Goal: Check status: Check status

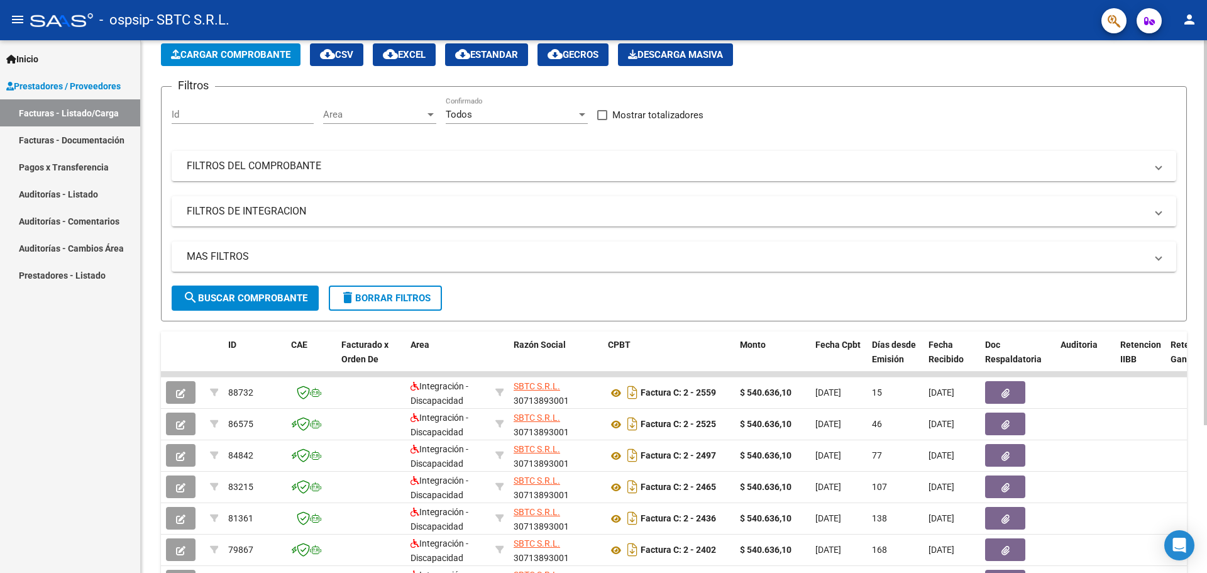
scroll to position [84, 0]
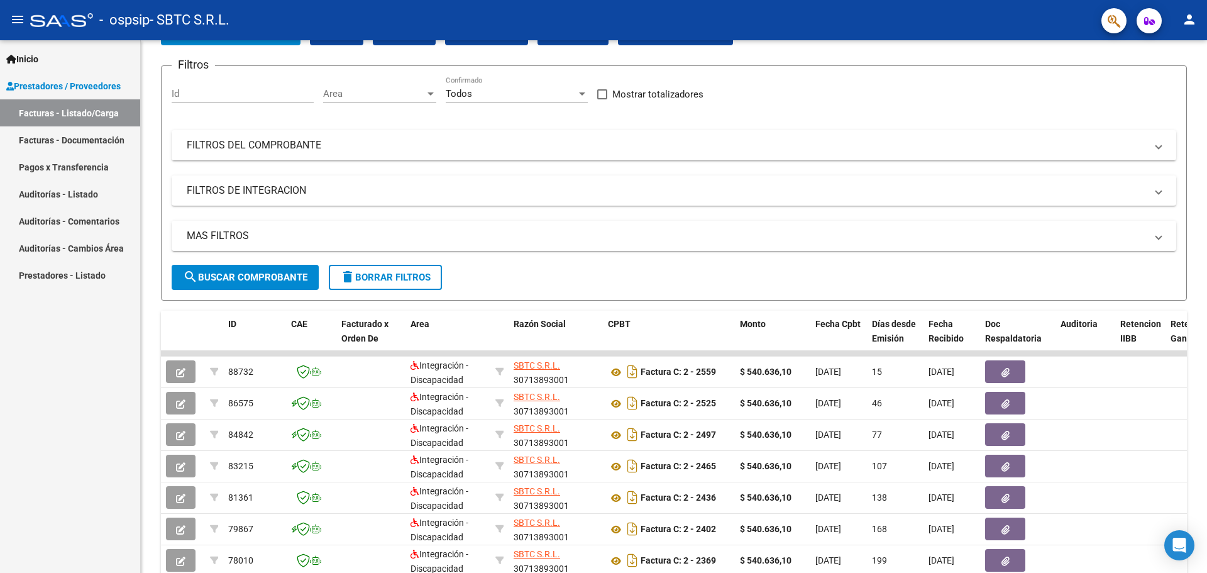
click at [93, 162] on link "Pagos x Transferencia" at bounding box center [70, 166] width 140 height 27
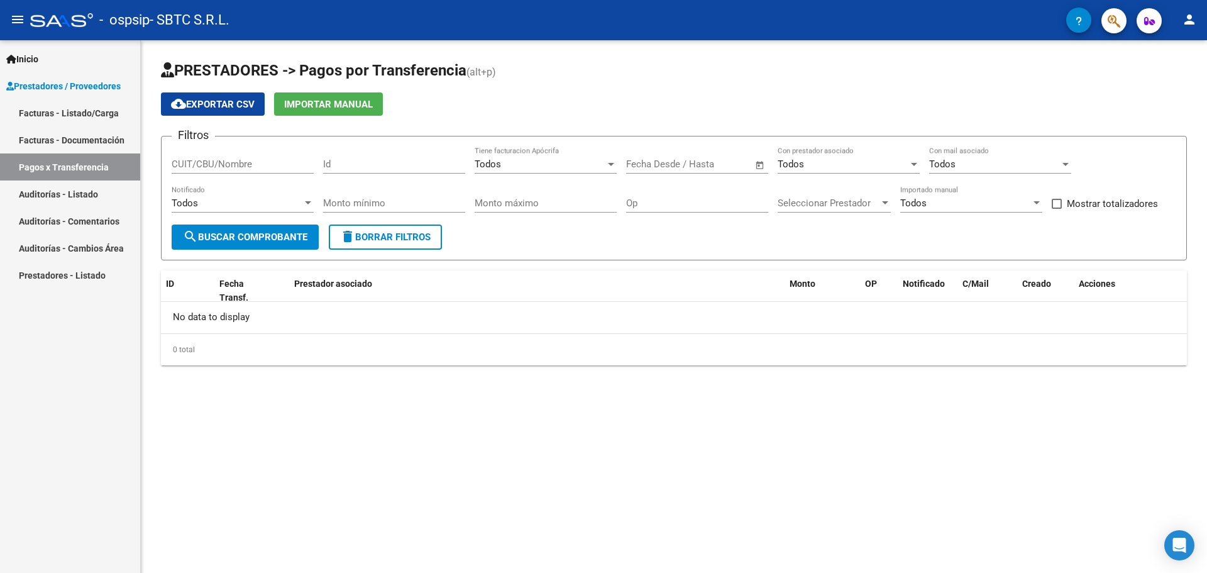
click at [61, 135] on link "Facturas - Documentación" at bounding box center [70, 139] width 140 height 27
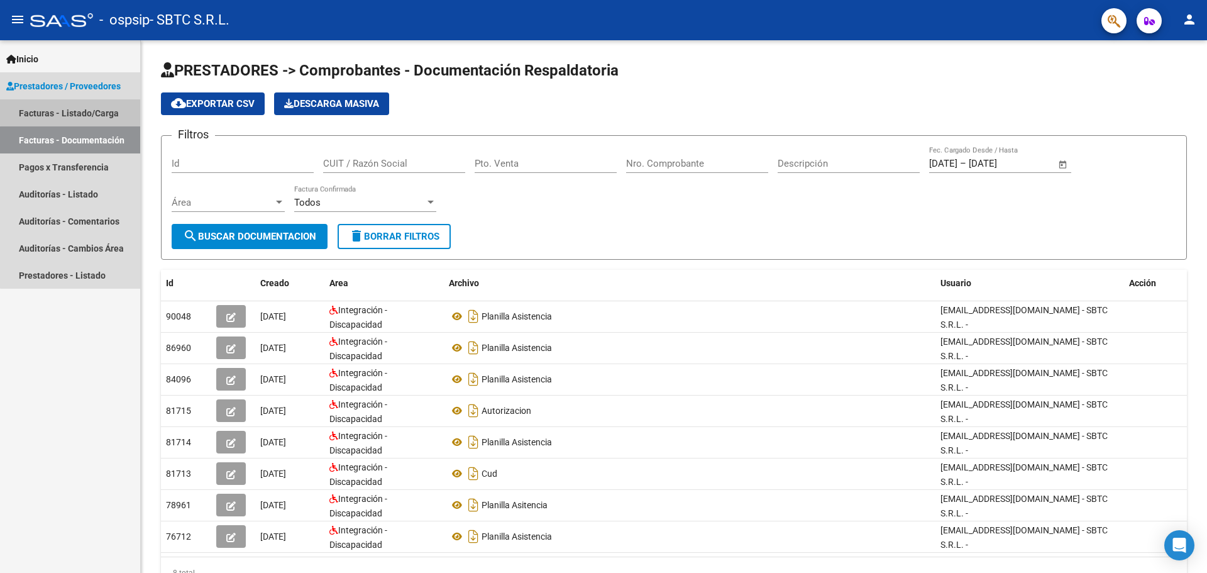
click at [83, 111] on link "Facturas - Listado/Carga" at bounding box center [70, 112] width 140 height 27
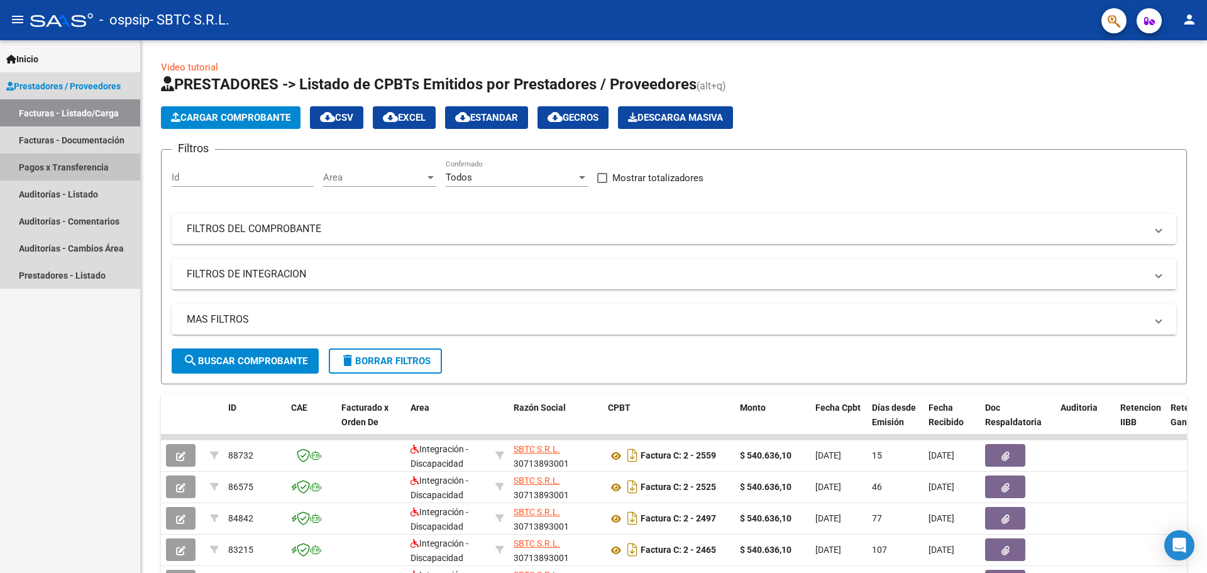
click at [73, 162] on link "Pagos x Transferencia" at bounding box center [70, 166] width 140 height 27
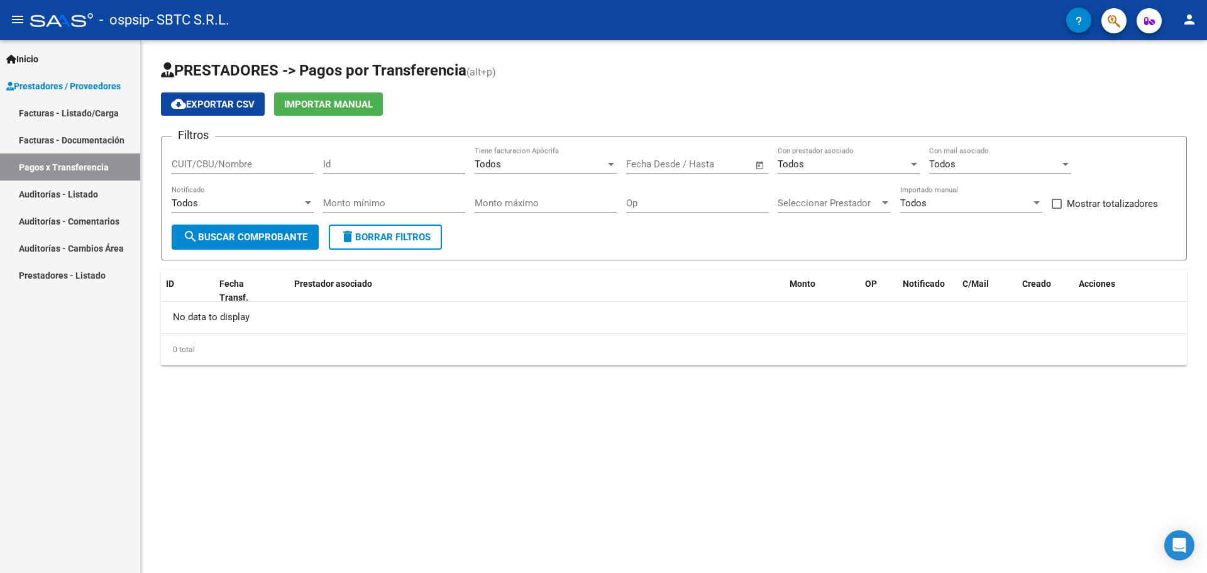
click at [266, 238] on span "search Buscar Comprobante" at bounding box center [245, 236] width 124 height 11
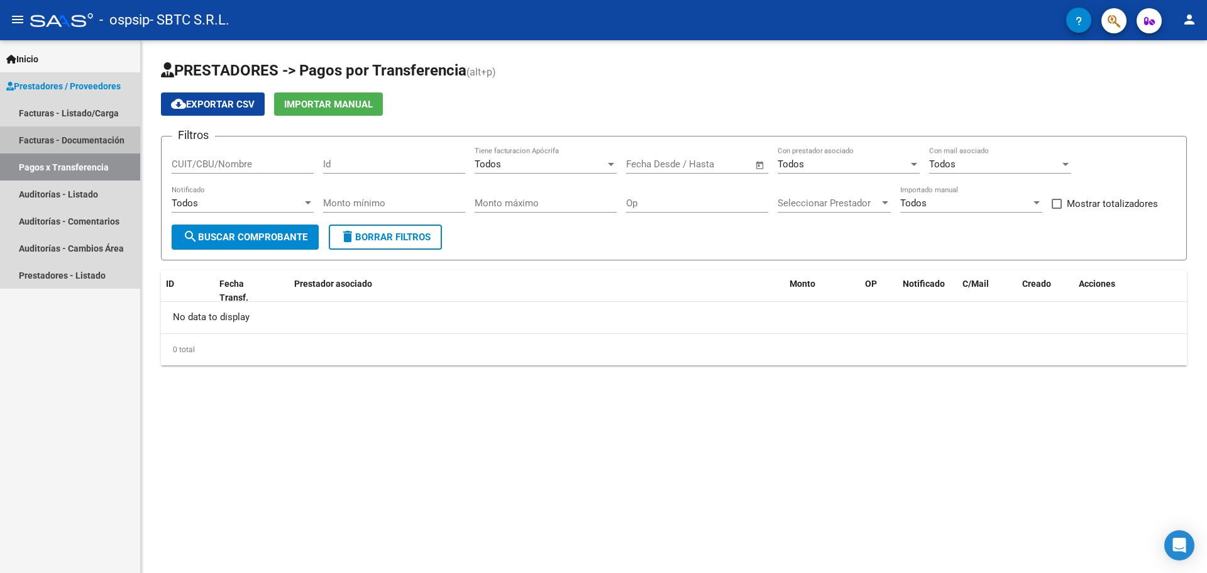
click at [94, 140] on link "Facturas - Documentación" at bounding box center [70, 139] width 140 height 27
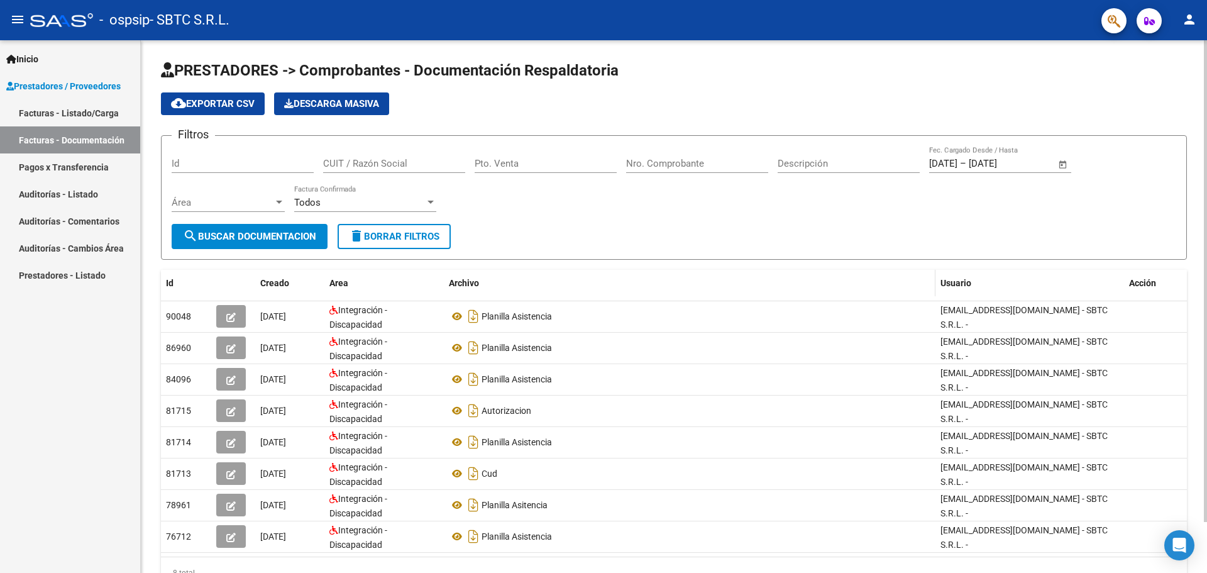
scroll to position [21, 0]
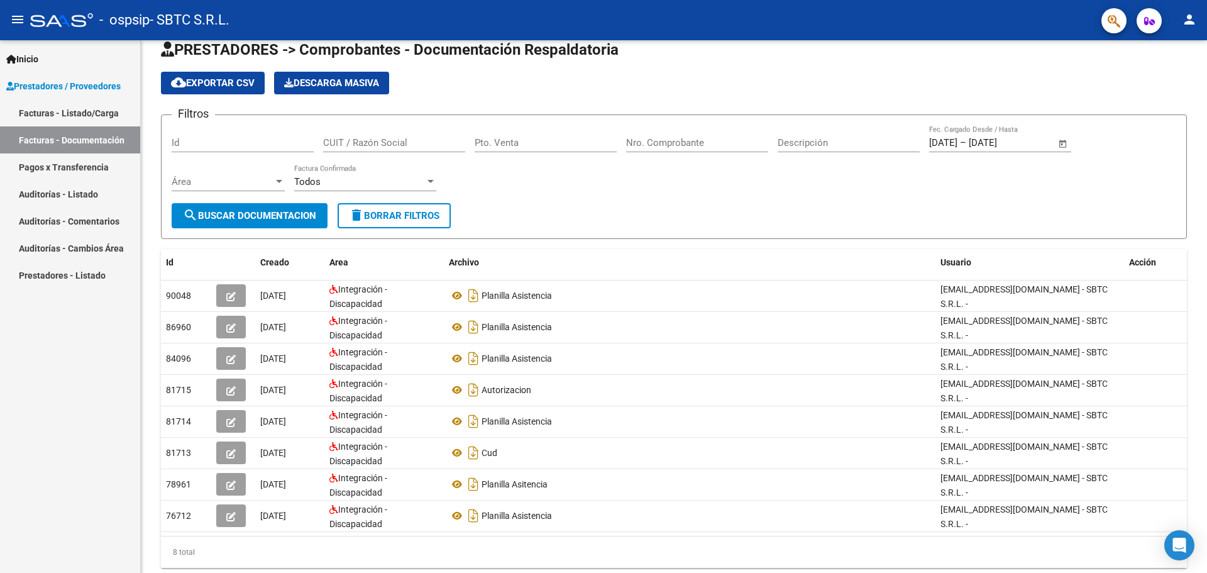
click at [101, 118] on link "Facturas - Listado/Carga" at bounding box center [70, 112] width 140 height 27
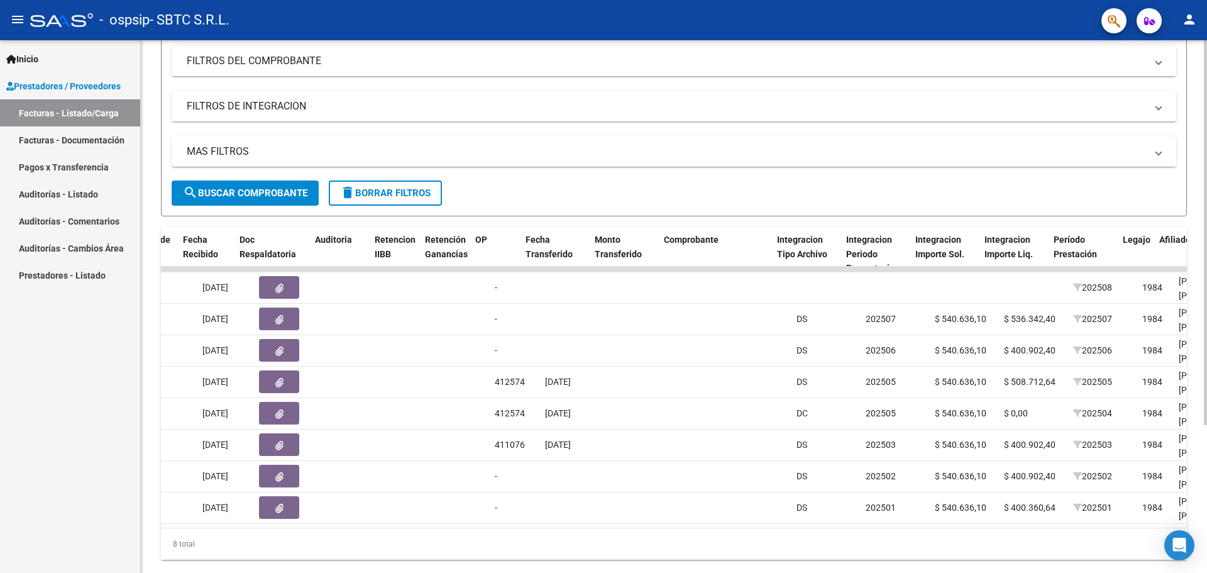
scroll to position [0, 745]
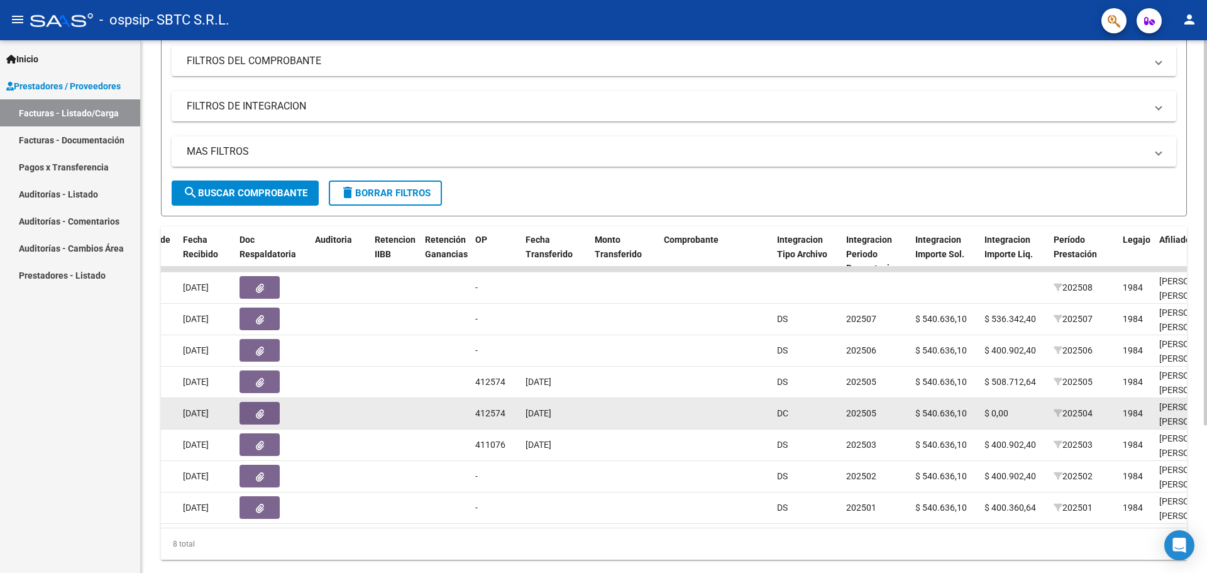
click at [865, 414] on span "202505" at bounding box center [861, 413] width 30 height 10
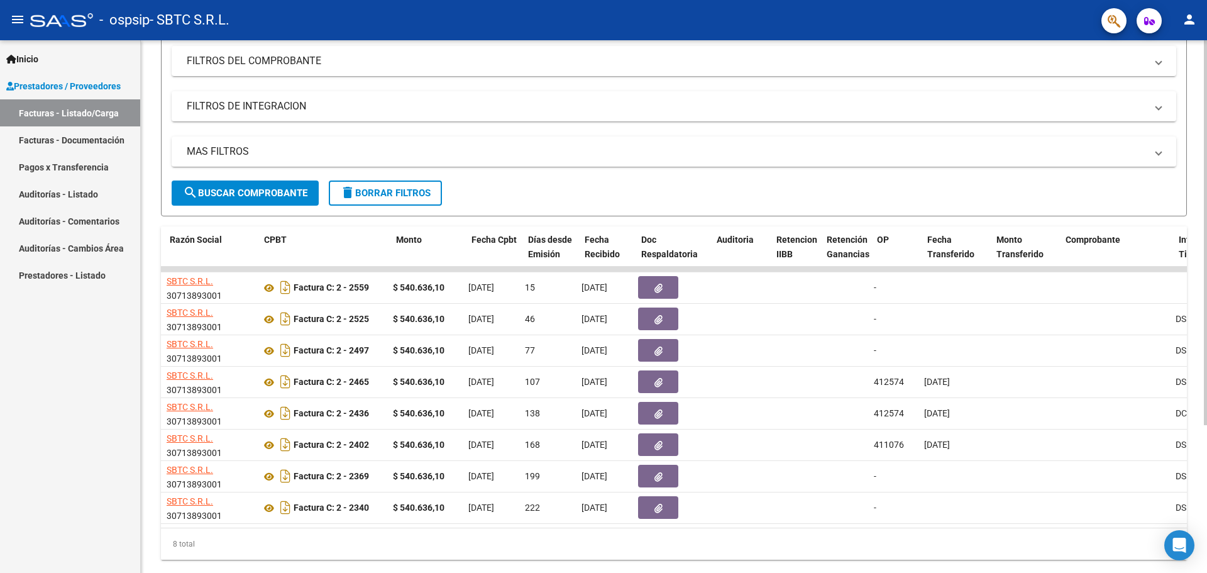
scroll to position [0, 342]
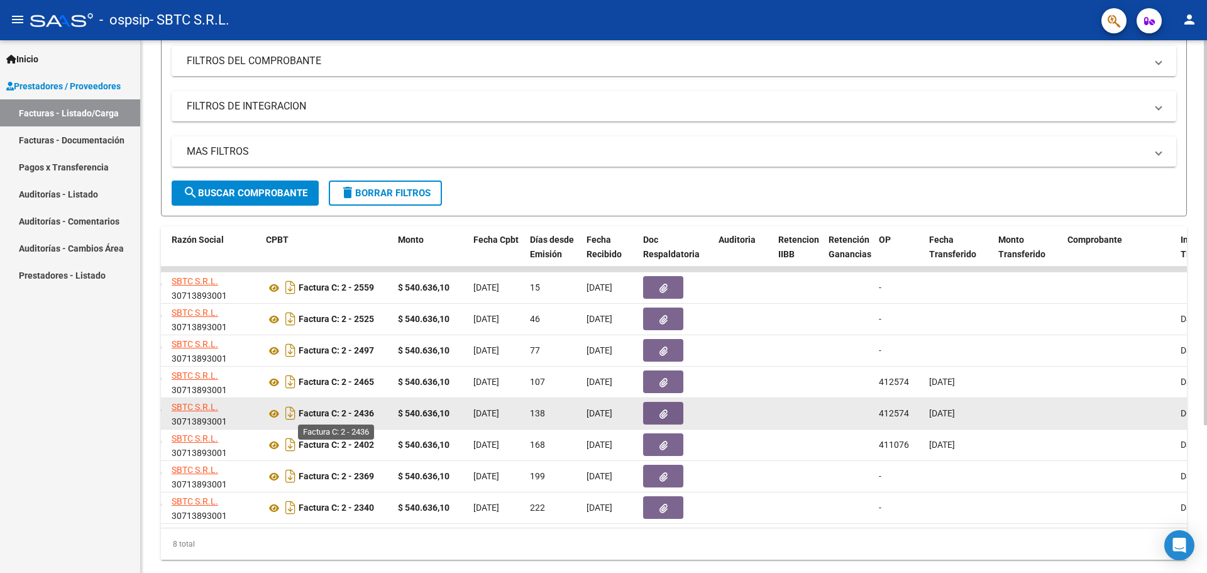
click at [361, 414] on strong "Factura C: 2 - 2436" at bounding box center [336, 414] width 75 height 10
copy strong "2436"
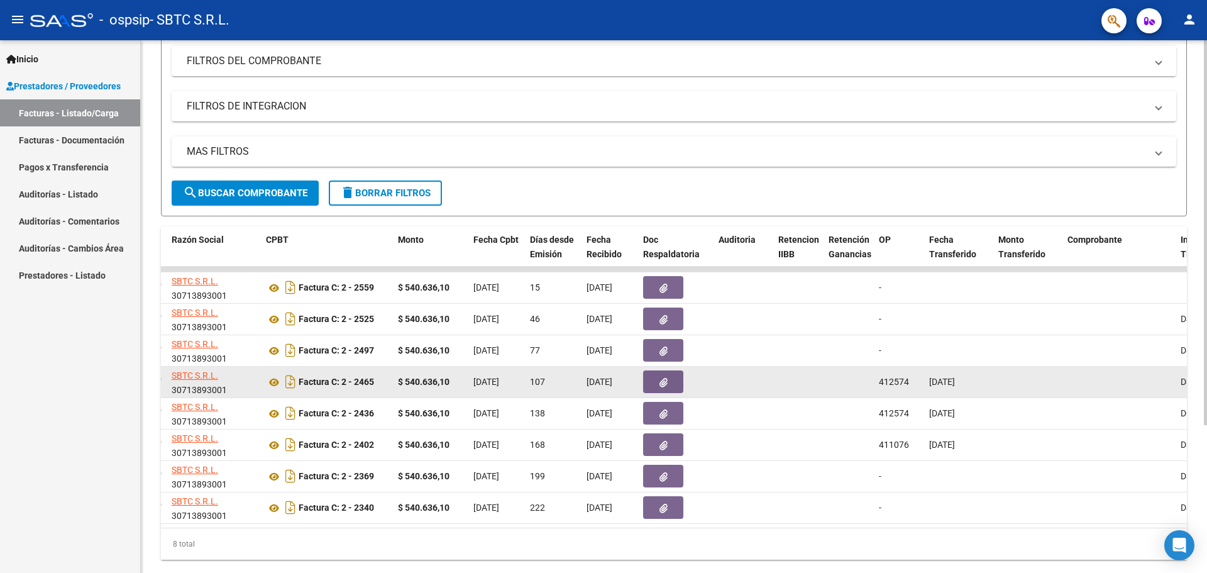
click at [889, 382] on span "412574" at bounding box center [894, 382] width 30 height 10
copy span "412574"
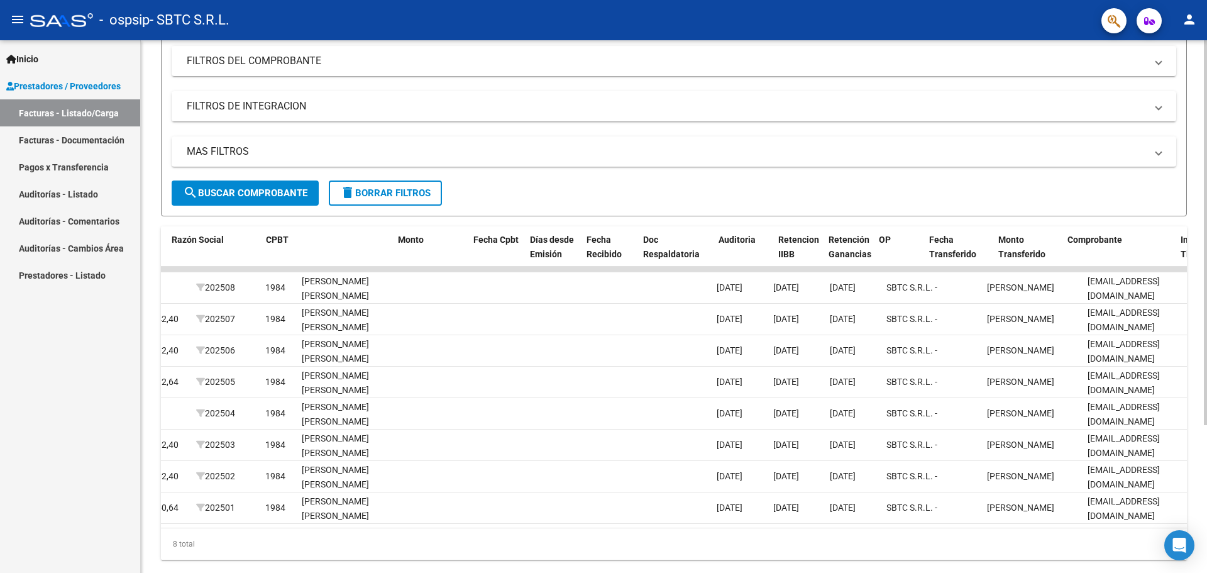
scroll to position [0, 0]
